Goal: Transaction & Acquisition: Book appointment/travel/reservation

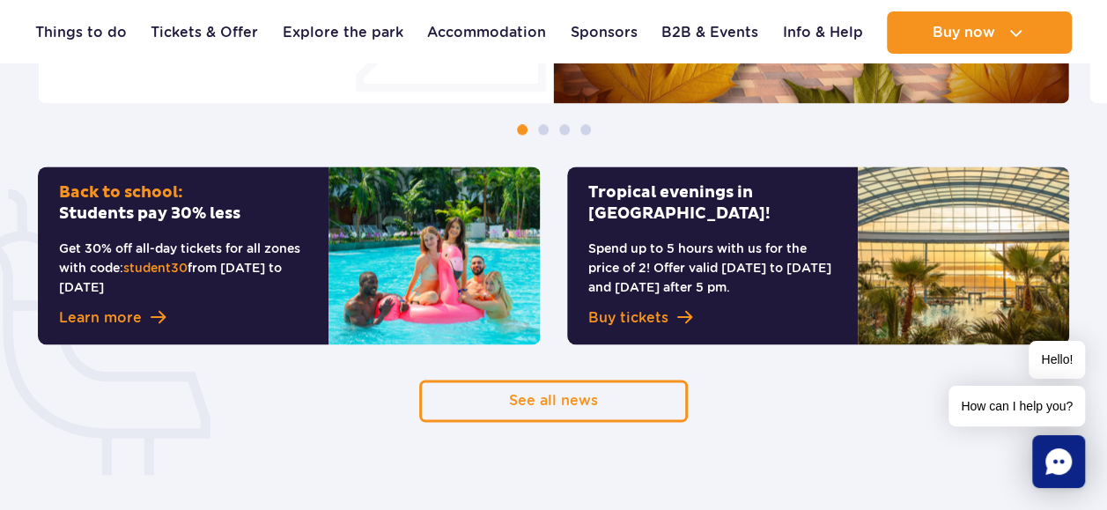
scroll to position [1233, 0]
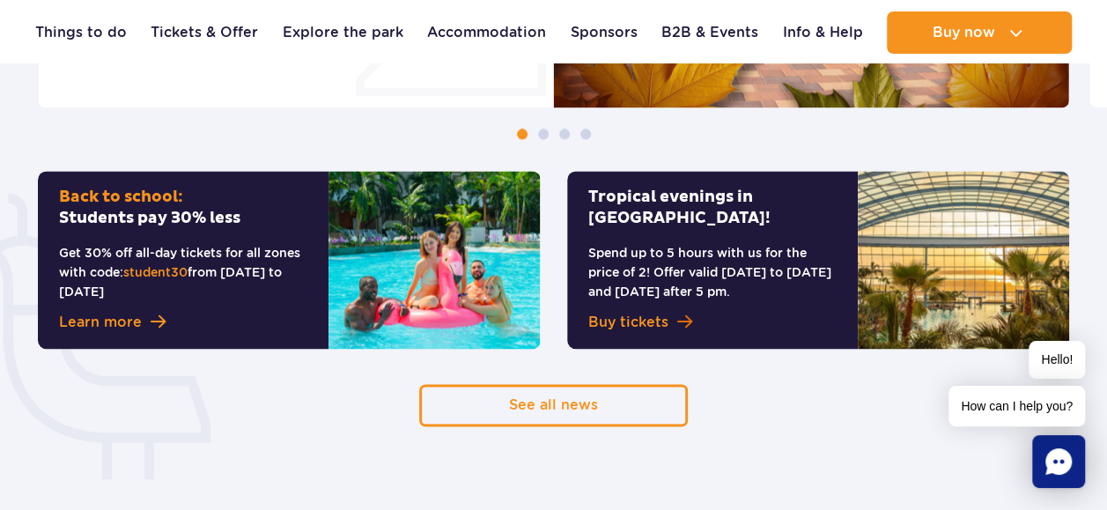
click at [657, 312] on span "Buy tickets" at bounding box center [628, 322] width 80 height 21
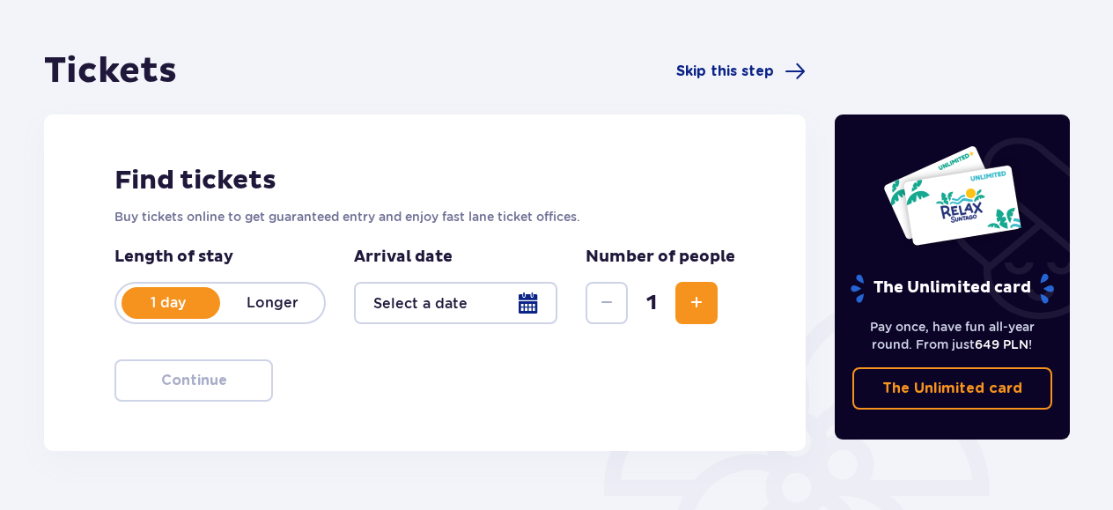
scroll to position [176, 0]
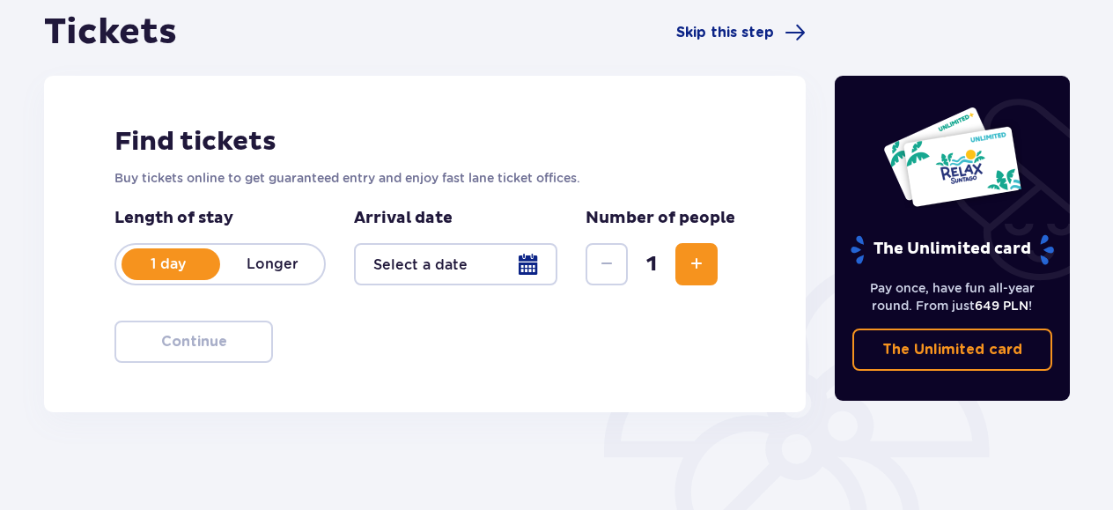
click at [539, 271] on div at bounding box center [455, 264] width 203 height 42
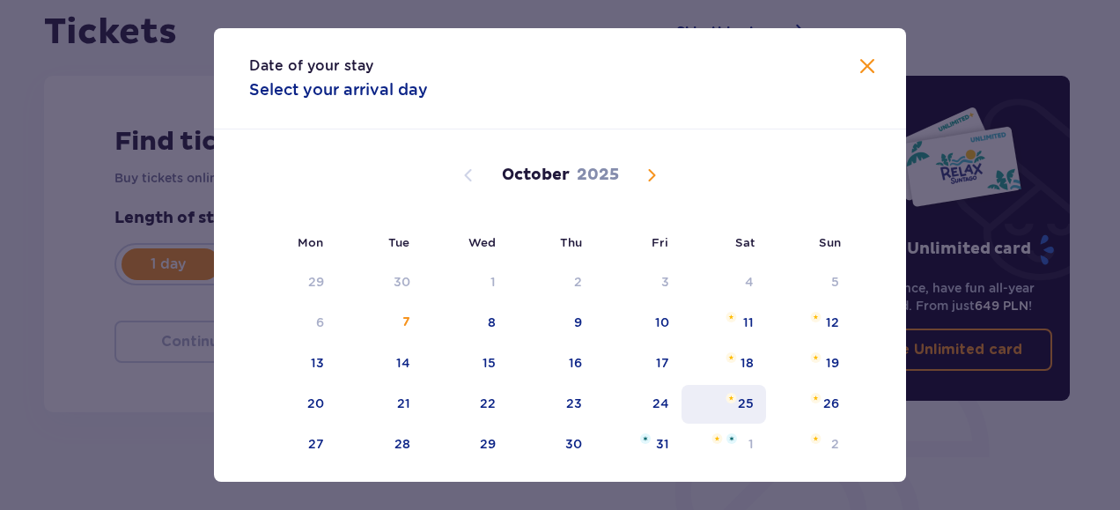
click at [732, 403] on div "25" at bounding box center [724, 404] width 85 height 39
type input "[DATE]"
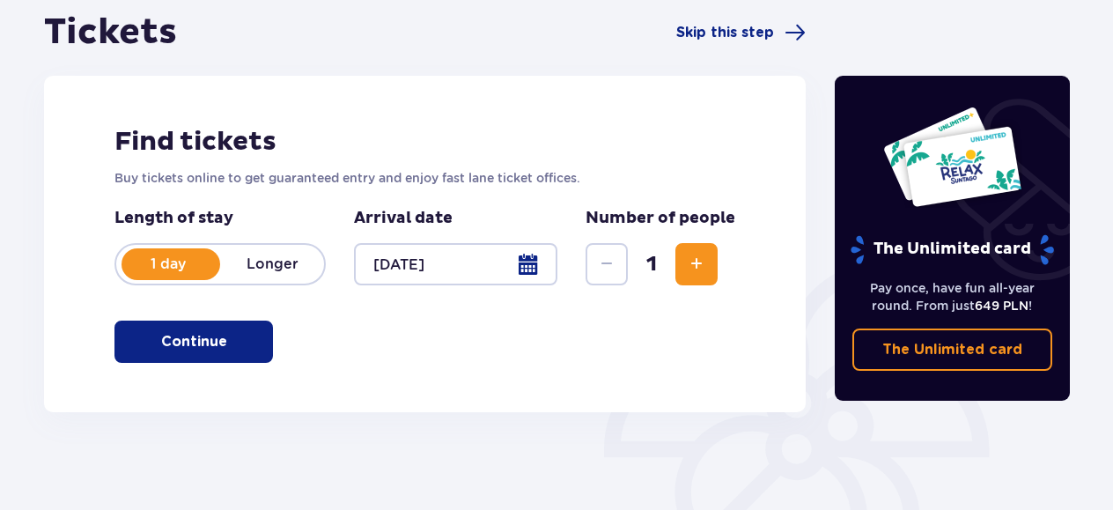
click at [685, 270] on button "Increase" at bounding box center [697, 264] width 42 height 42
click at [692, 269] on span "Increase" at bounding box center [696, 264] width 21 height 21
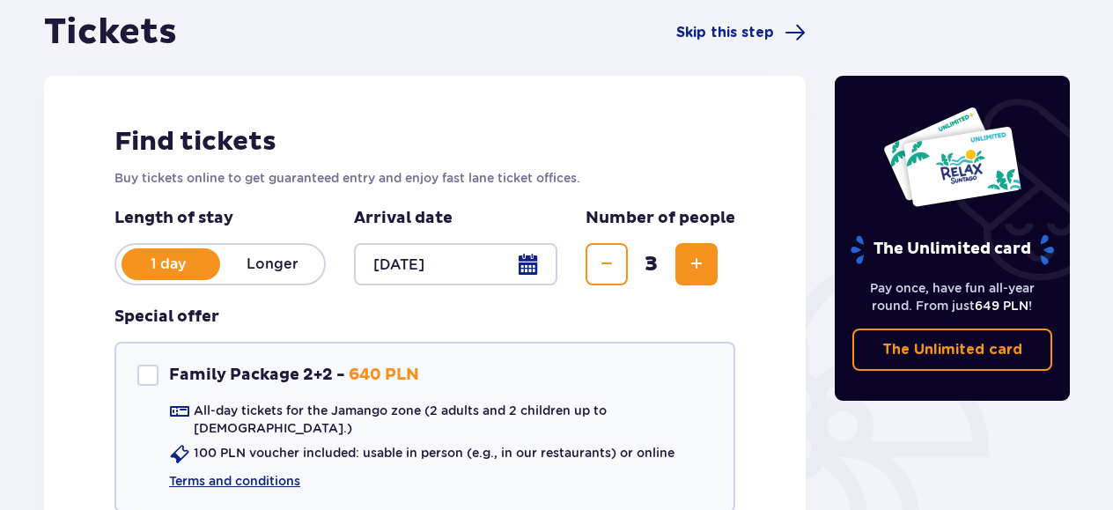
click at [692, 269] on span "Increase" at bounding box center [696, 264] width 21 height 21
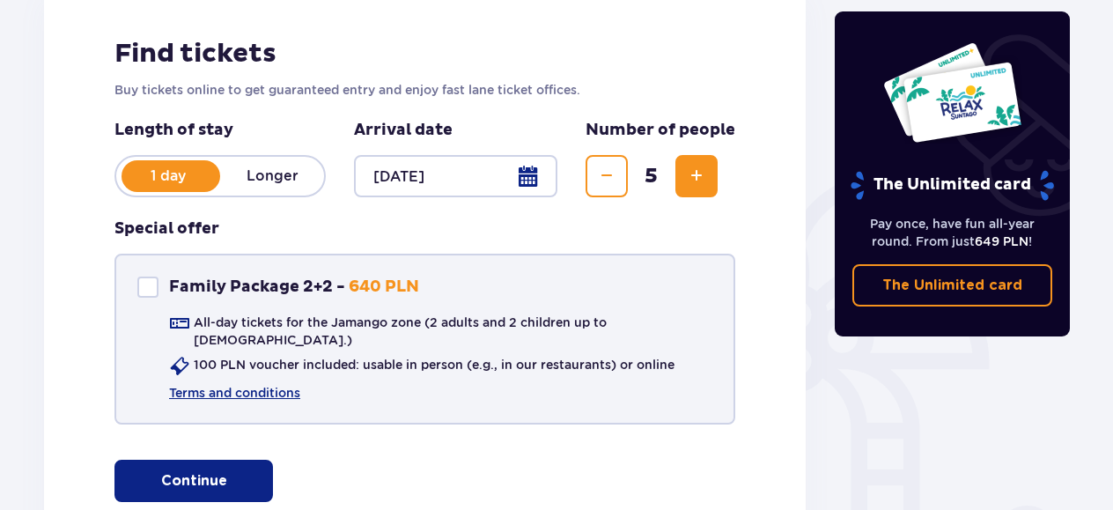
scroll to position [352, 0]
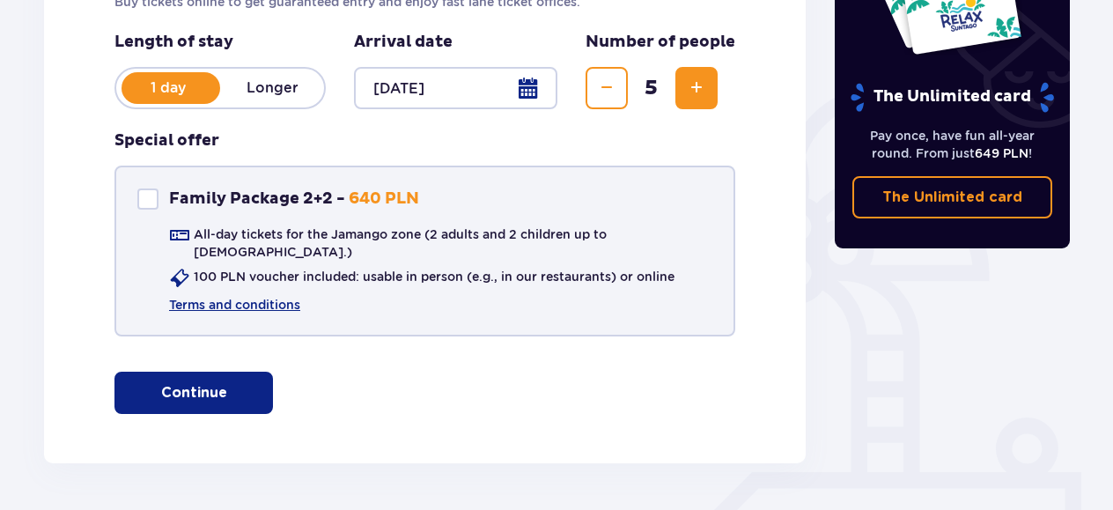
click at [146, 200] on div "Family Package 2+2" at bounding box center [147, 198] width 21 height 21
click at [149, 202] on span at bounding box center [148, 199] width 11 height 11
checkbox input "false"
click at [227, 394] on button "Continue" at bounding box center [194, 393] width 159 height 42
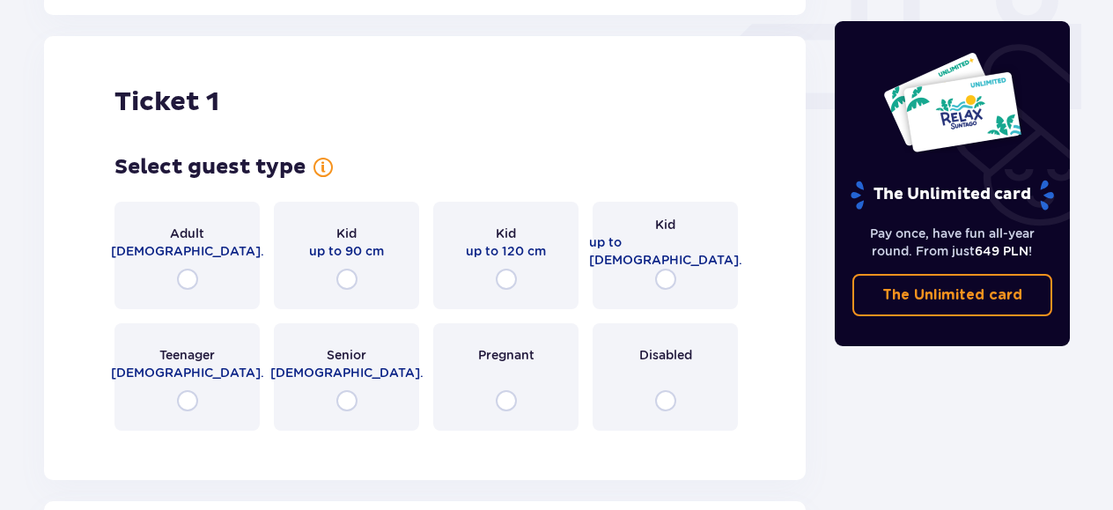
scroll to position [802, 0]
click at [187, 268] on input "radio" at bounding box center [187, 278] width 21 height 21
radio input "true"
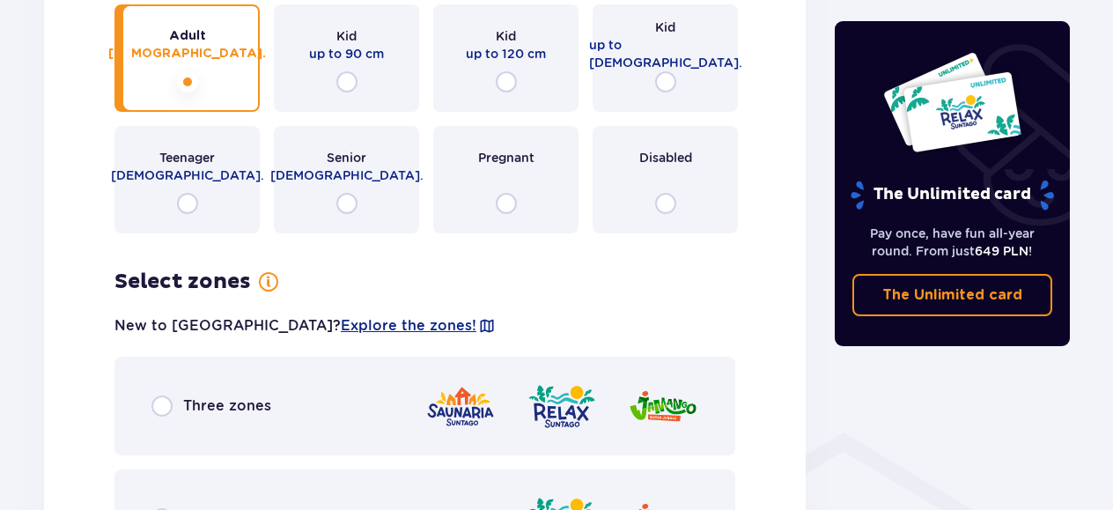
scroll to position [967, 0]
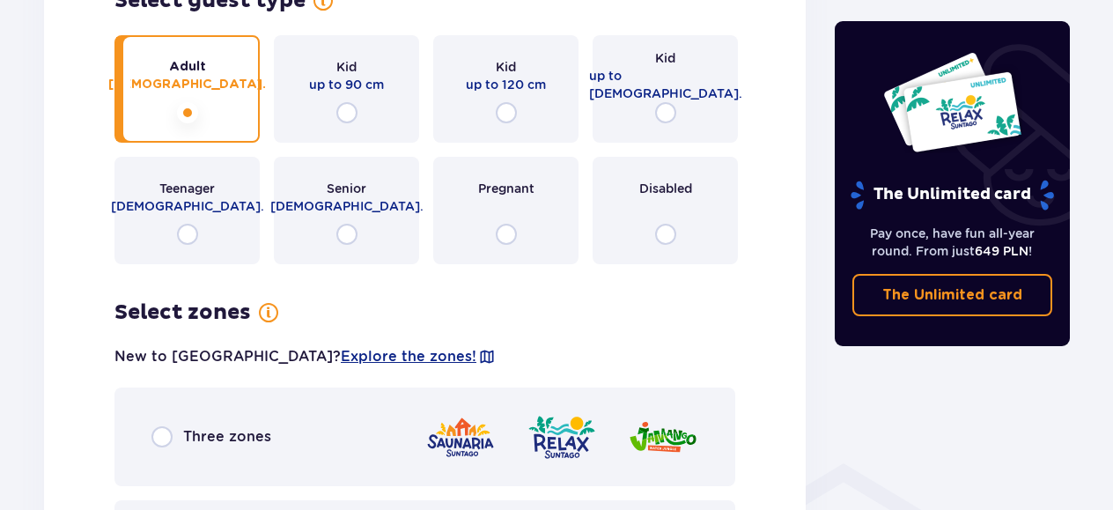
click at [180, 224] on input "radio" at bounding box center [187, 234] width 21 height 21
radio input "true"
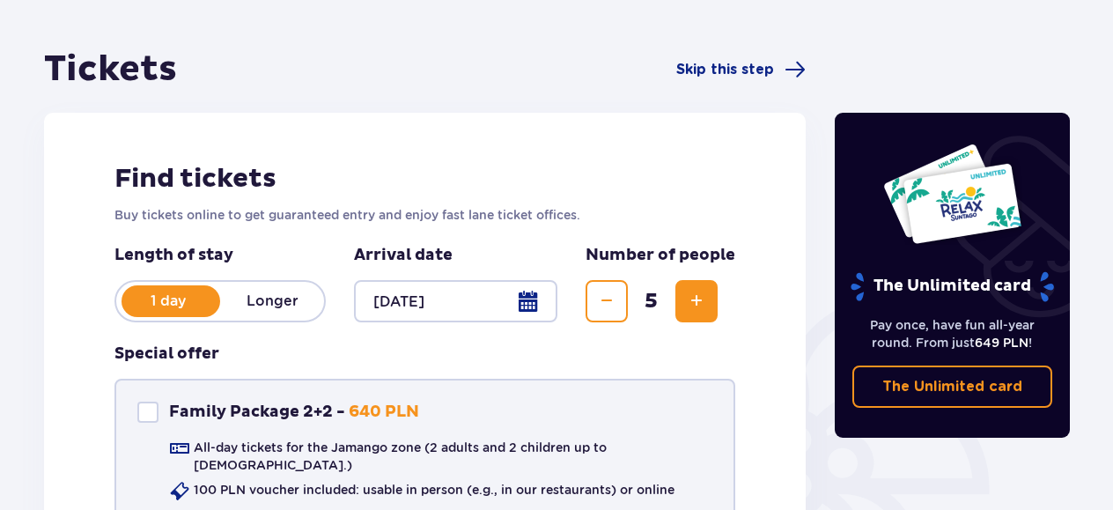
scroll to position [86, 0]
